Goal: Check status: Check status

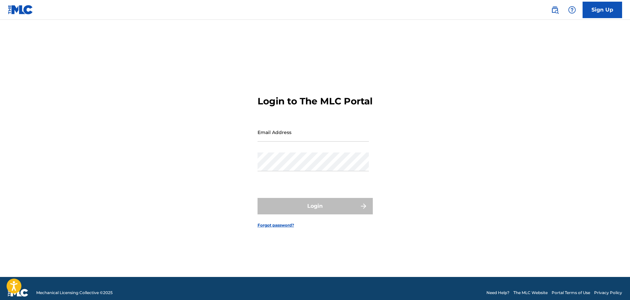
drag, startPoint x: 0, startPoint y: 0, endPoint x: 271, endPoint y: 144, distance: 307.1
click at [271, 142] on input "Email Address" at bounding box center [312, 132] width 111 height 19
type input "[EMAIL_ADDRESS][DOMAIN_NAME]"
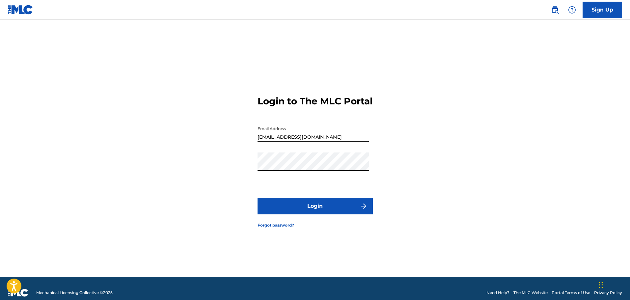
click at [299, 212] on button "Login" at bounding box center [314, 206] width 115 height 16
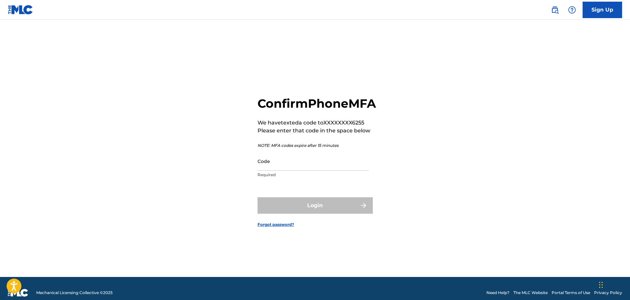
click at [267, 170] on input "Code" at bounding box center [312, 161] width 111 height 19
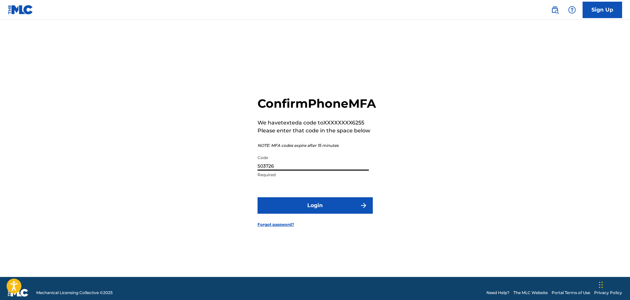
type input "503726"
click at [315, 214] on button "Login" at bounding box center [314, 205] width 115 height 16
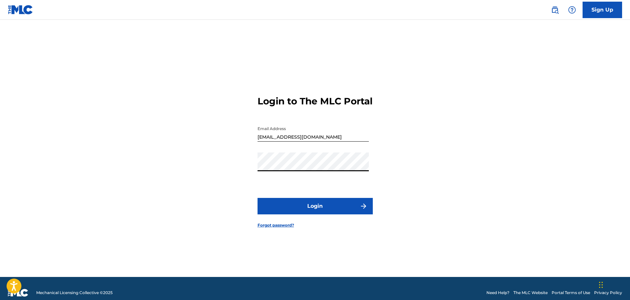
click at [249, 173] on div "Login to The MLC Portal Email Address [EMAIL_ADDRESS][DOMAIN_NAME] Password Log…" at bounding box center [315, 156] width 461 height 241
click at [322, 206] on button "Login" at bounding box center [314, 206] width 115 height 16
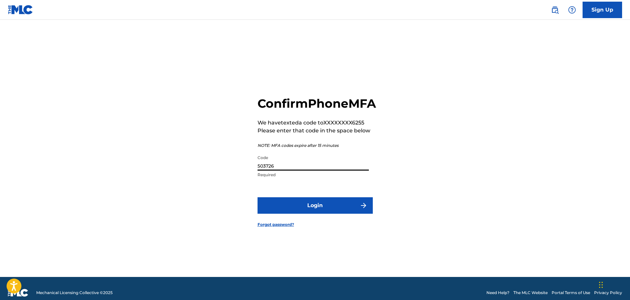
drag, startPoint x: 280, startPoint y: 174, endPoint x: 234, endPoint y: 171, distance: 46.1
click at [234, 171] on div "Confirm Phone MFA We have texted a code to XXXXXXXX6255 Please enter that code …" at bounding box center [315, 156] width 461 height 241
type input "503746"
click at [285, 214] on button "Login" at bounding box center [314, 205] width 115 height 16
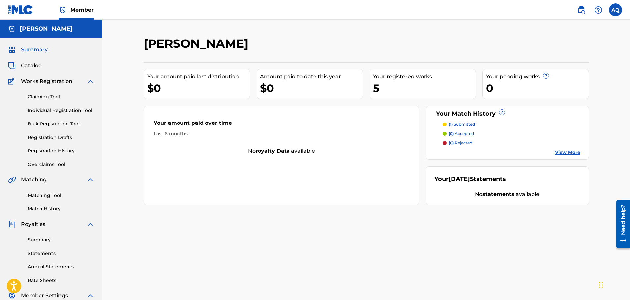
click at [465, 125] on p "(1) submitted" at bounding box center [461, 124] width 26 height 6
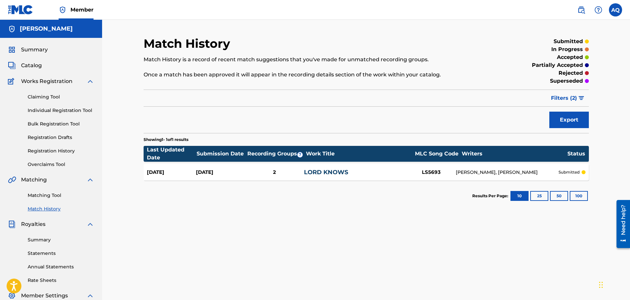
click at [175, 172] on div "[DATE]" at bounding box center [171, 172] width 49 height 8
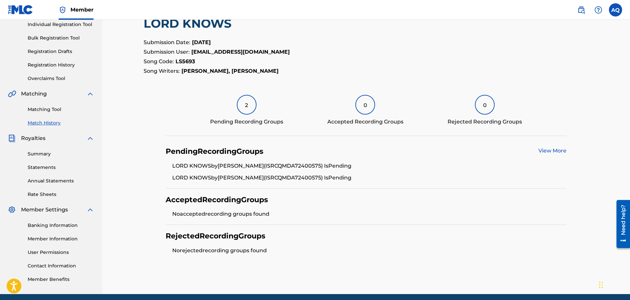
scroll to position [91, 0]
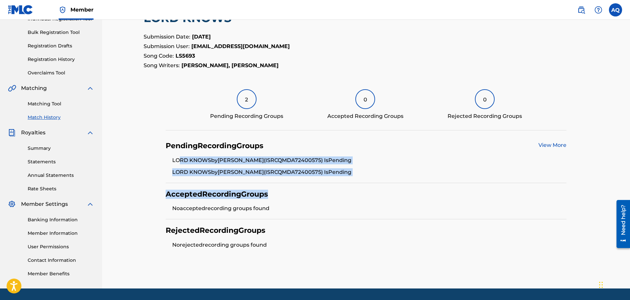
drag, startPoint x: 179, startPoint y: 160, endPoint x: 279, endPoint y: 193, distance: 105.2
click at [279, 193] on div "Pending Recording Groups View More LORD KNOWS by [PERSON_NAME] (ISRC QMDA724005…" at bounding box center [366, 195] width 401 height 121
click at [279, 193] on div "Accepted Recording Groups" at bounding box center [366, 194] width 401 height 9
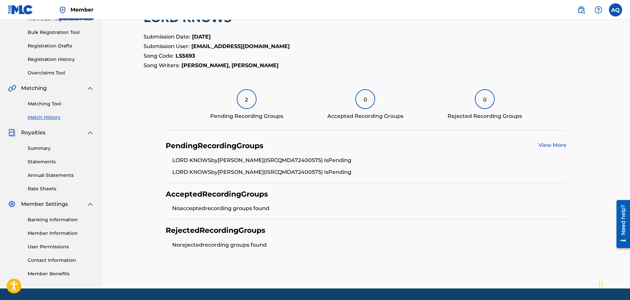
click at [559, 145] on link "View More" at bounding box center [552, 145] width 28 height 6
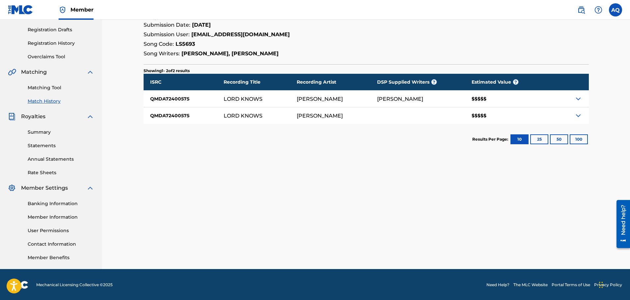
scroll to position [108, 0]
click at [582, 117] on img at bounding box center [578, 115] width 8 height 8
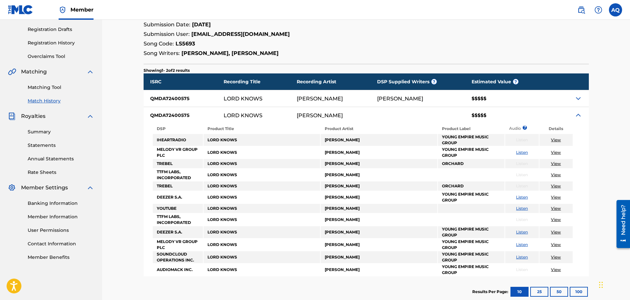
click at [578, 115] on img at bounding box center [578, 115] width 8 height 8
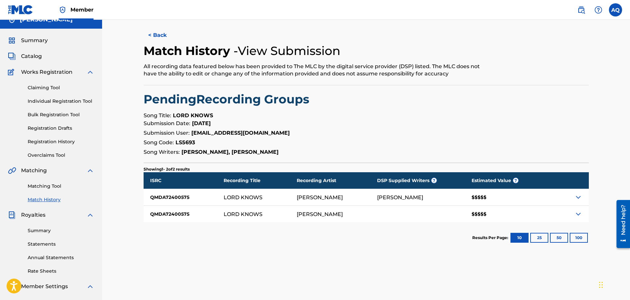
scroll to position [0, 0]
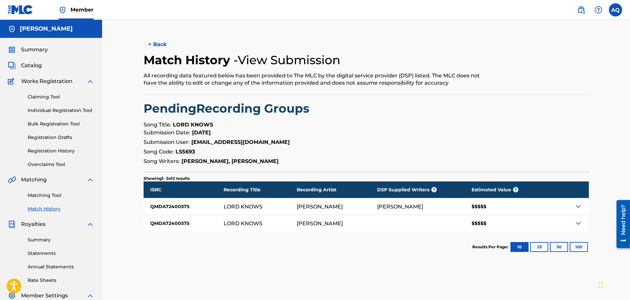
click at [50, 243] on div "Summary Statements Annual Statements Rate Sheets" at bounding box center [51, 256] width 86 height 56
click at [45, 239] on link "Summary" at bounding box center [61, 239] width 66 height 7
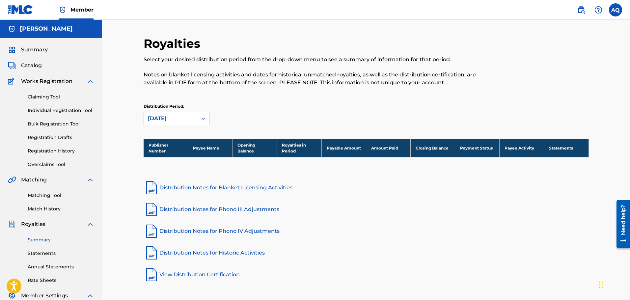
click at [45, 252] on link "Statements" at bounding box center [61, 253] width 66 height 7
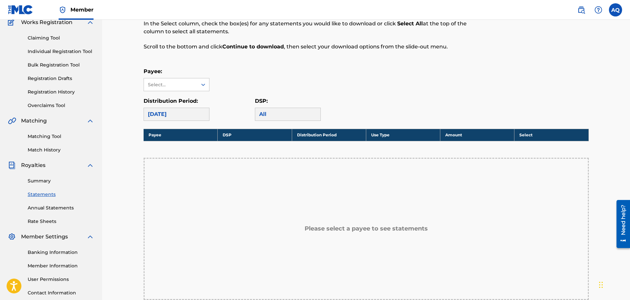
scroll to position [73, 0]
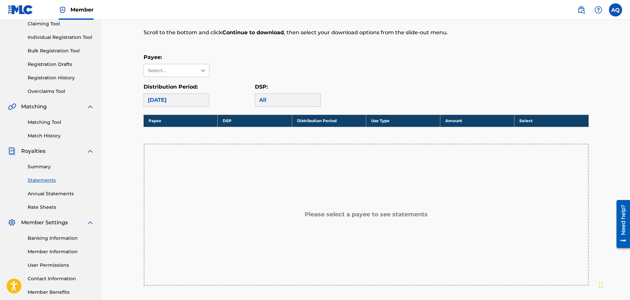
click at [184, 95] on div "[DATE]" at bounding box center [176, 99] width 66 height 13
click at [202, 70] on icon at bounding box center [203, 70] width 4 height 2
